Goal: Task Accomplishment & Management: Use online tool/utility

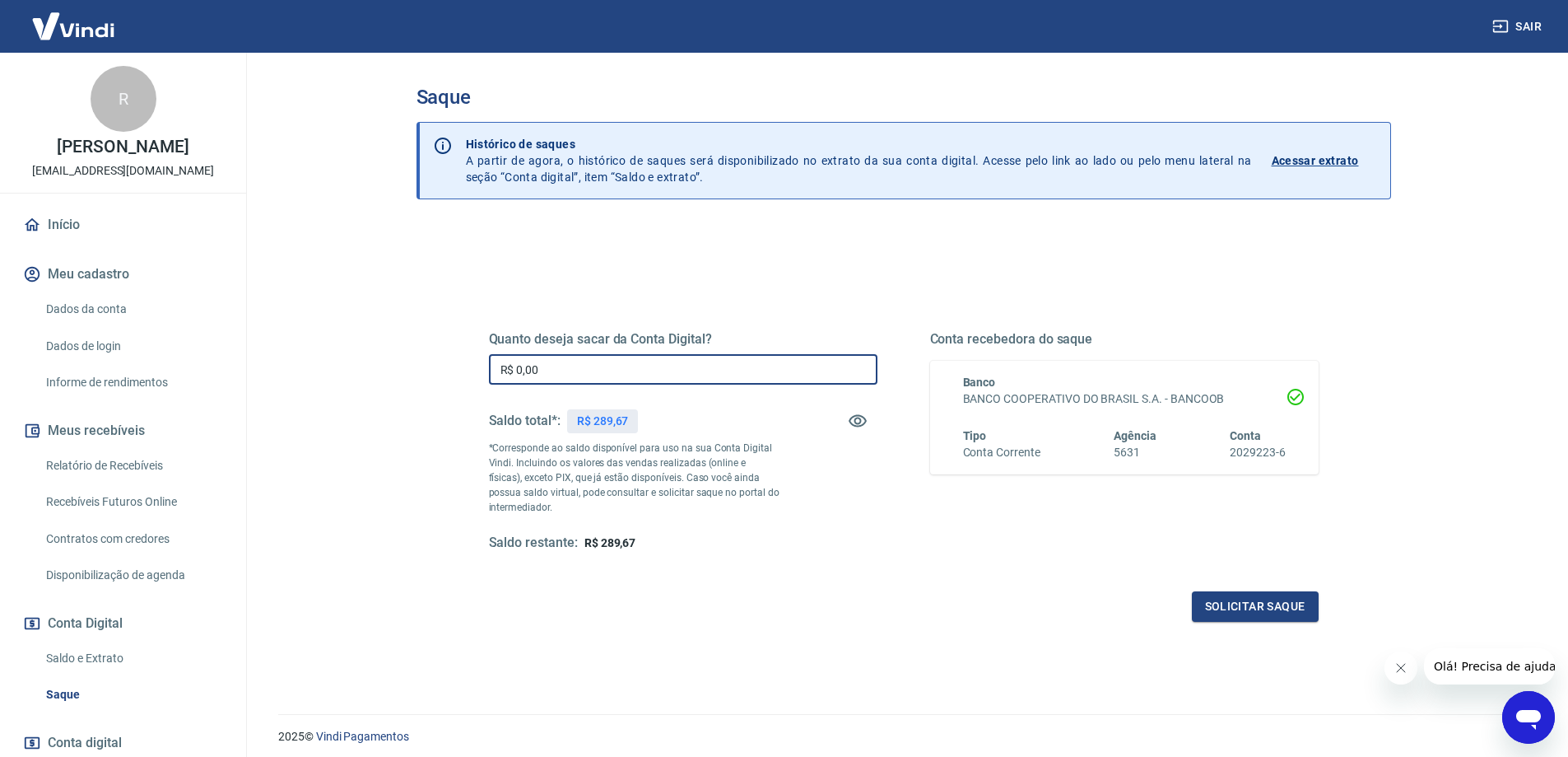
click at [791, 357] on input "R$ 0,00" at bounding box center [683, 369] width 389 height 31
type input "R$ 289,67"
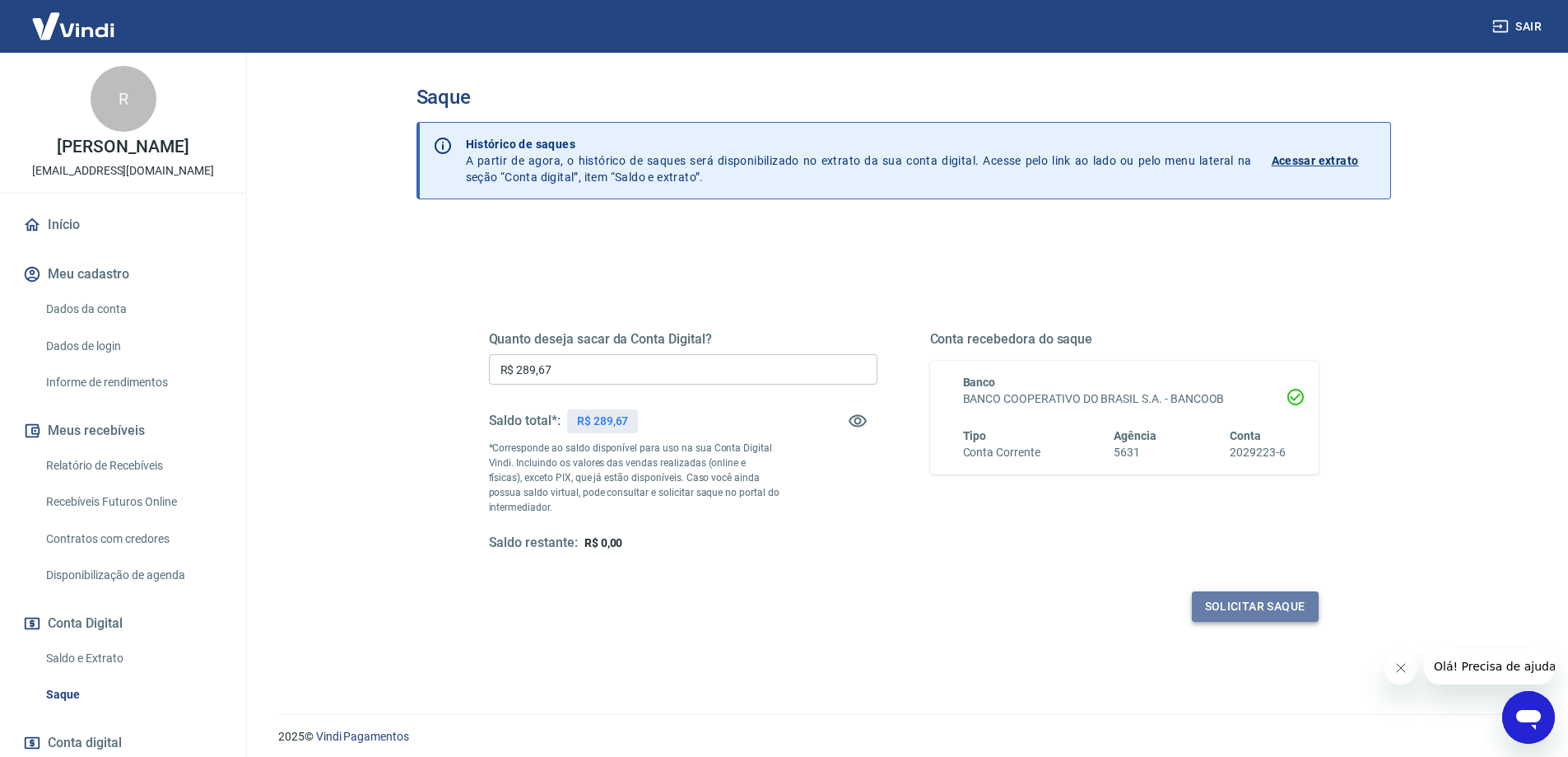
click at [1309, 608] on button "Solicitar saque" at bounding box center [1255, 606] width 127 height 31
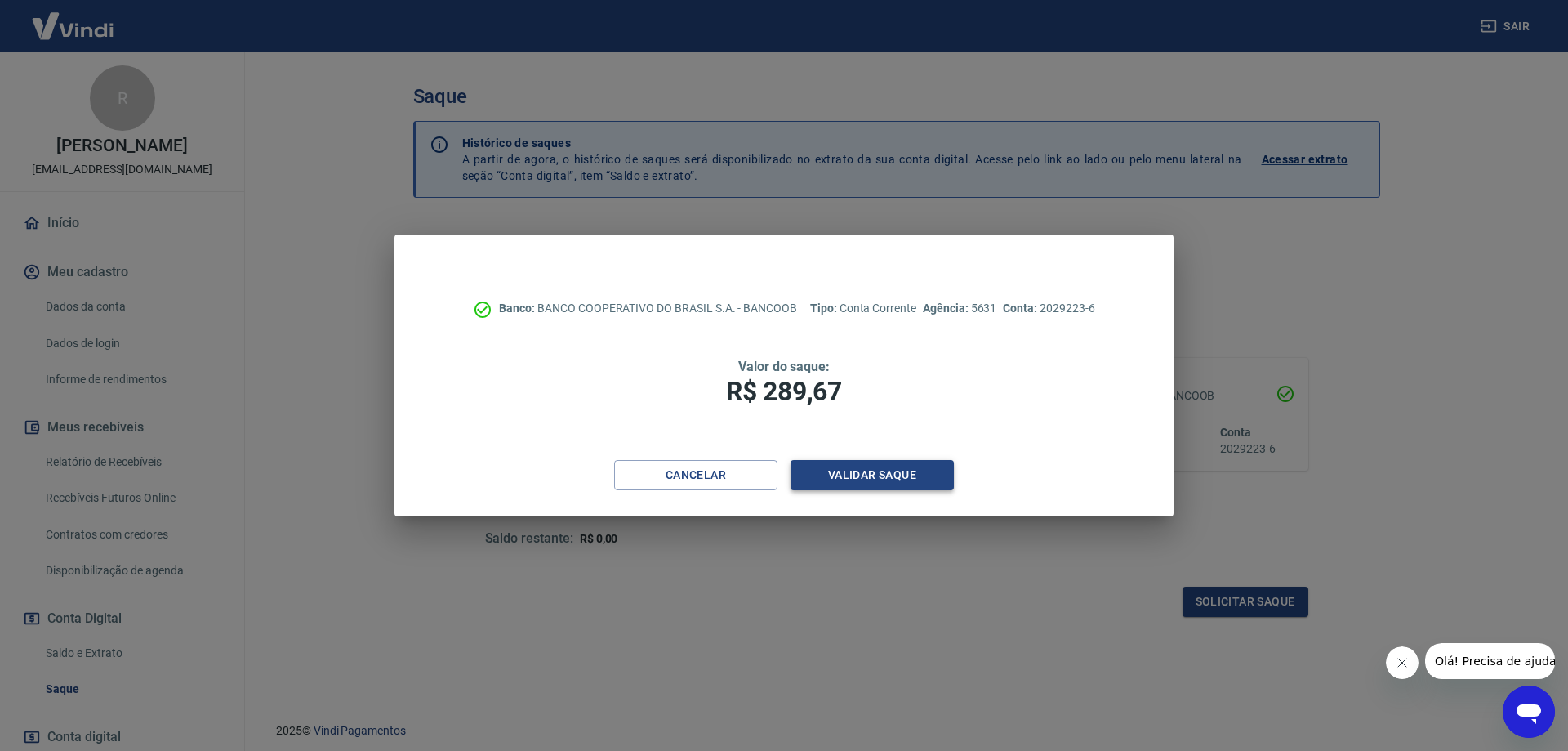
click at [896, 486] on button "Validar saque" at bounding box center [872, 475] width 164 height 30
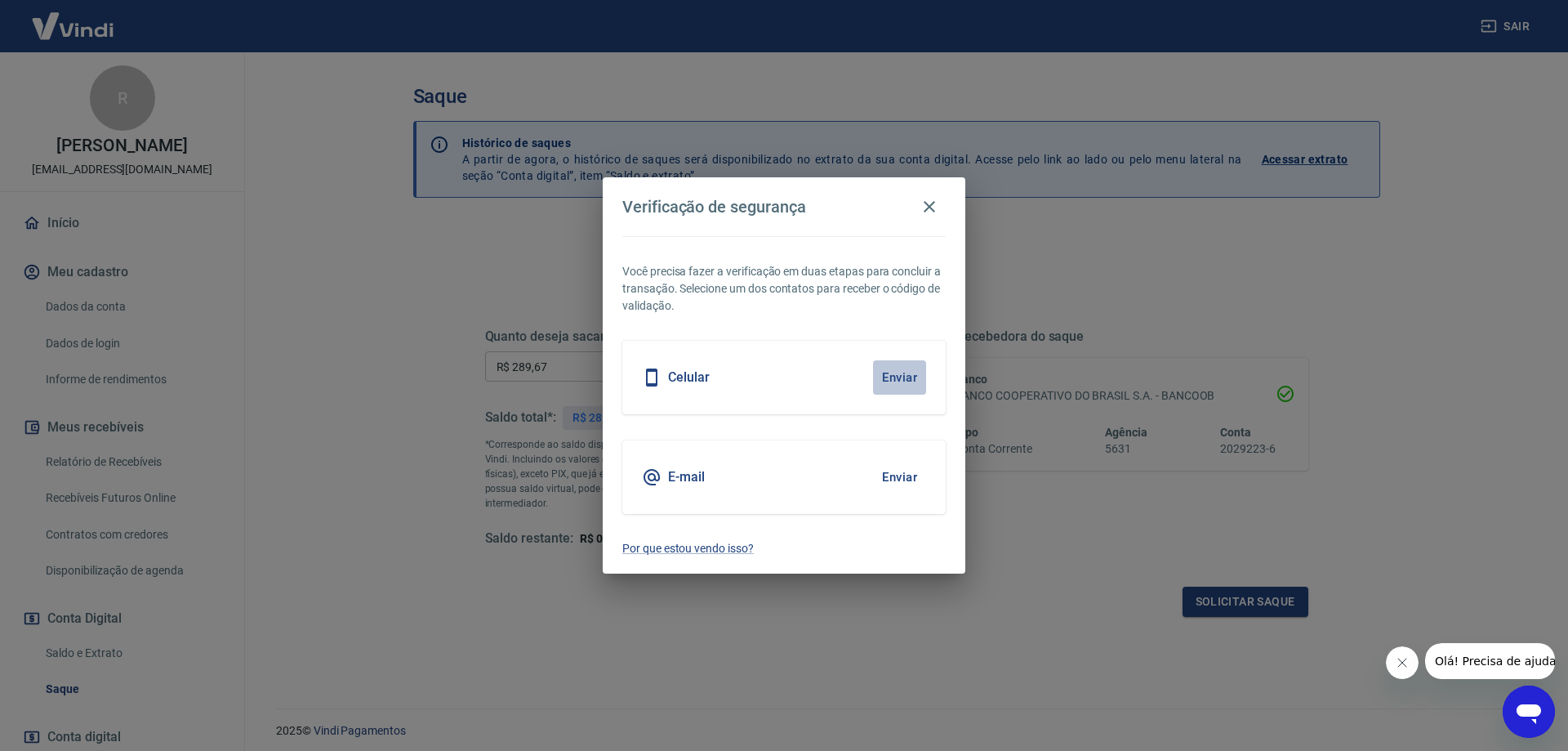
click at [904, 371] on button "Enviar" at bounding box center [900, 378] width 53 height 35
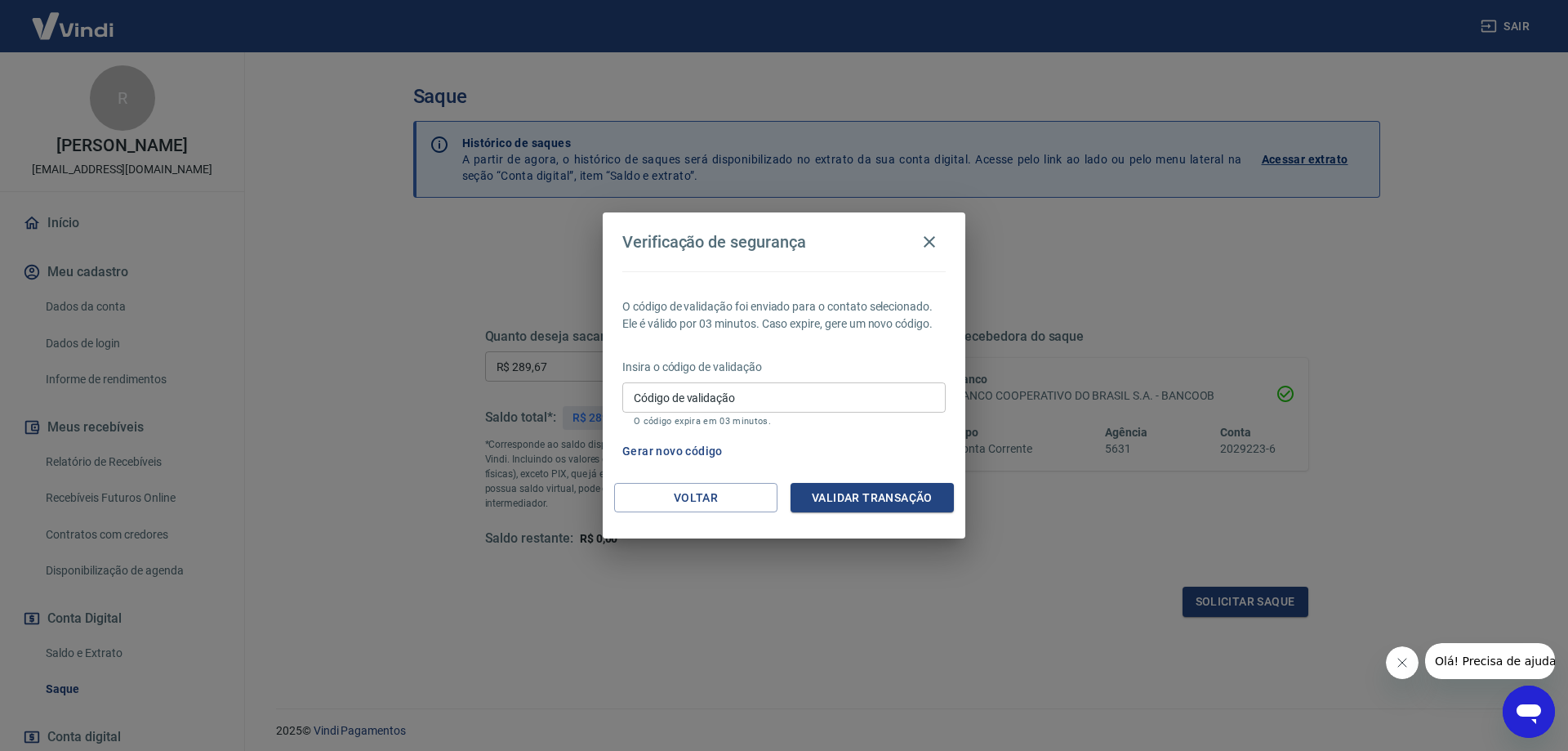
click at [886, 388] on input "Código de validação" at bounding box center [784, 397] width 323 height 30
type input "450144"
click at [903, 511] on button "Validar transação" at bounding box center [872, 498] width 164 height 30
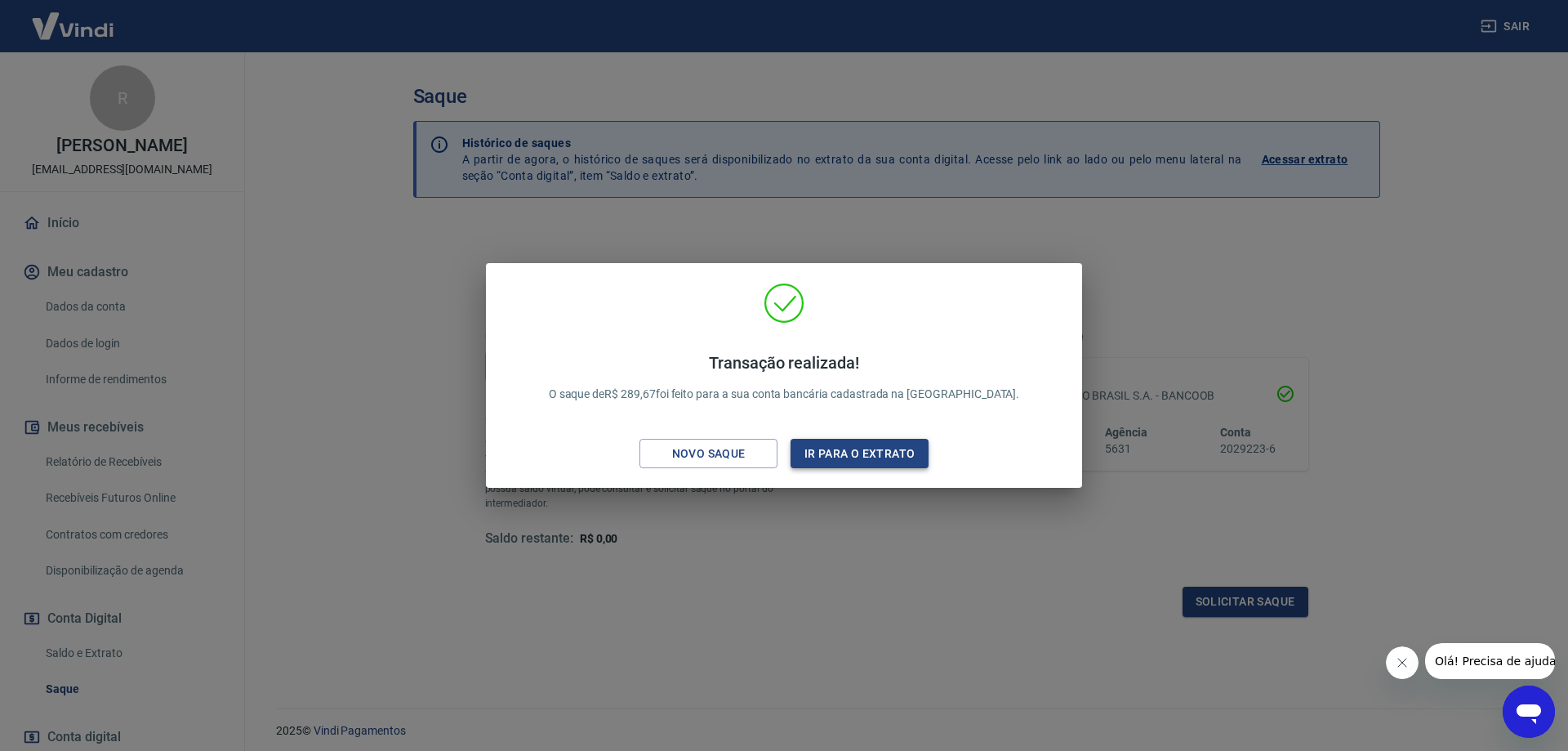
click at [895, 458] on button "Ir para o extrato" at bounding box center [860, 453] width 138 height 30
